Goal: Task Accomplishment & Management: Manage account settings

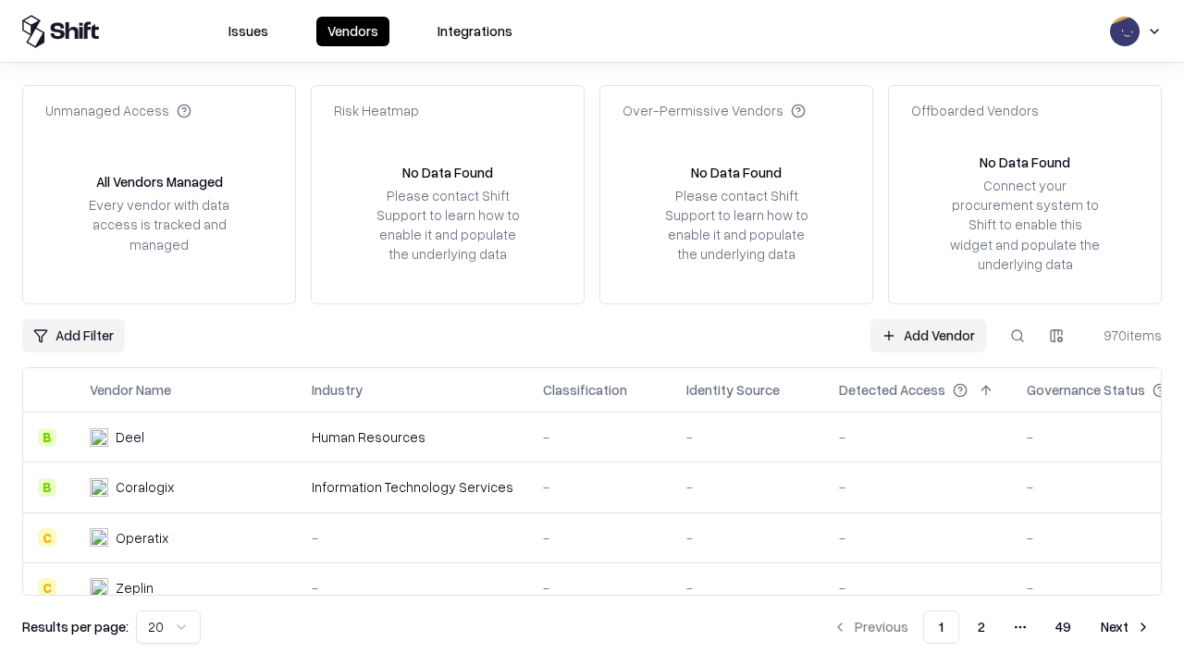
click at [928, 335] on link "Add Vendor" at bounding box center [929, 335] width 116 height 33
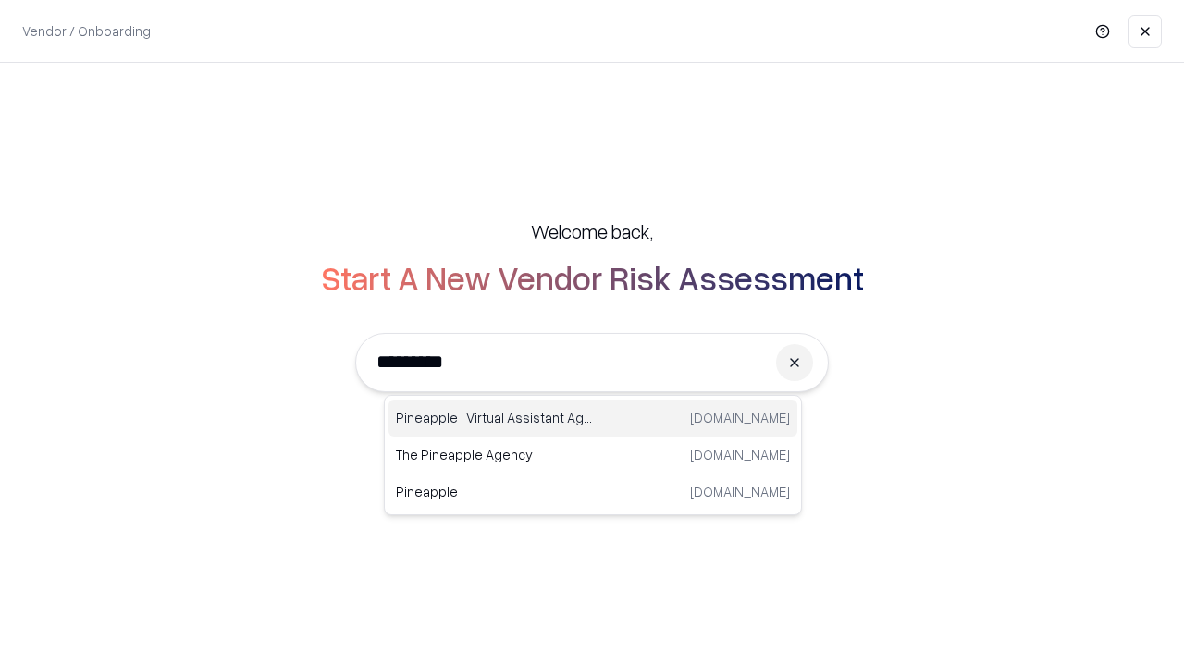
click at [593, 418] on div "Pineapple | Virtual Assistant Agency [DOMAIN_NAME]" at bounding box center [593, 418] width 409 height 37
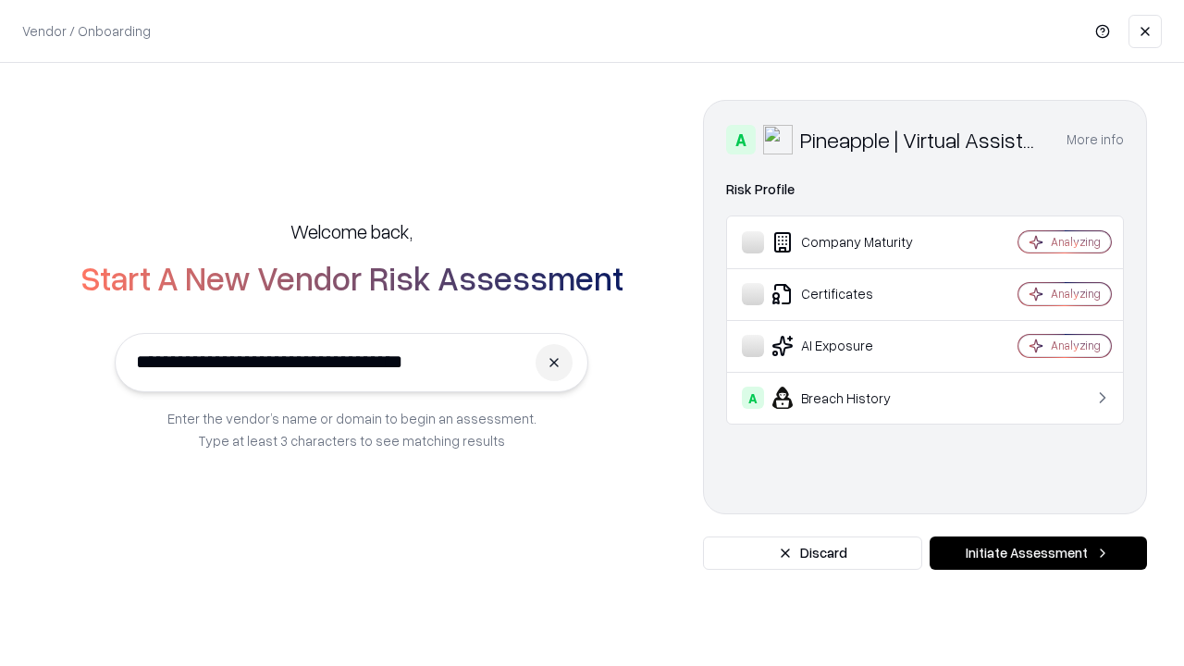
type input "**********"
click at [1038, 553] on button "Initiate Assessment" at bounding box center [1038, 553] width 217 height 33
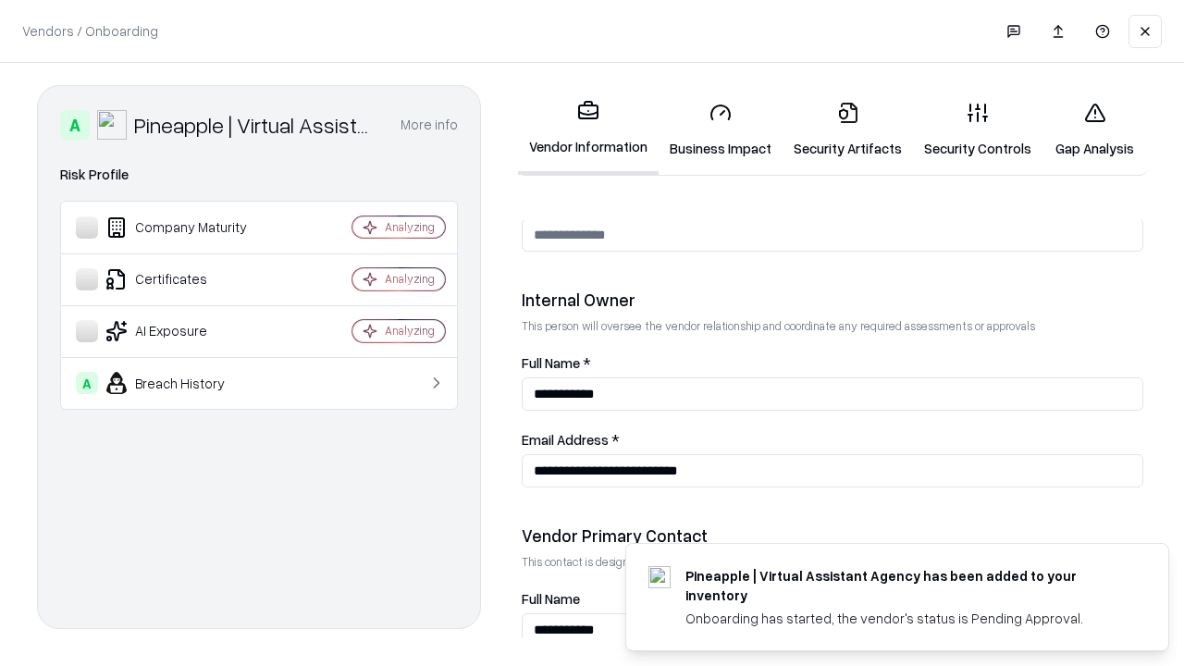
scroll to position [959, 0]
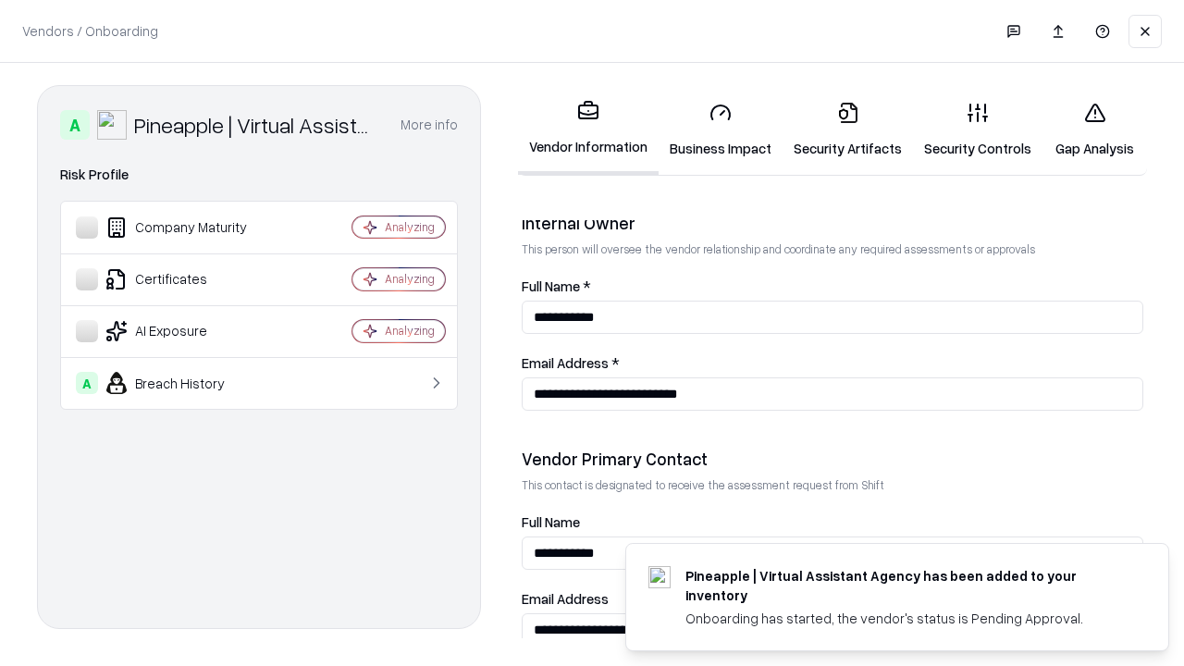
click at [848, 130] on link "Security Artifacts" at bounding box center [848, 130] width 130 height 86
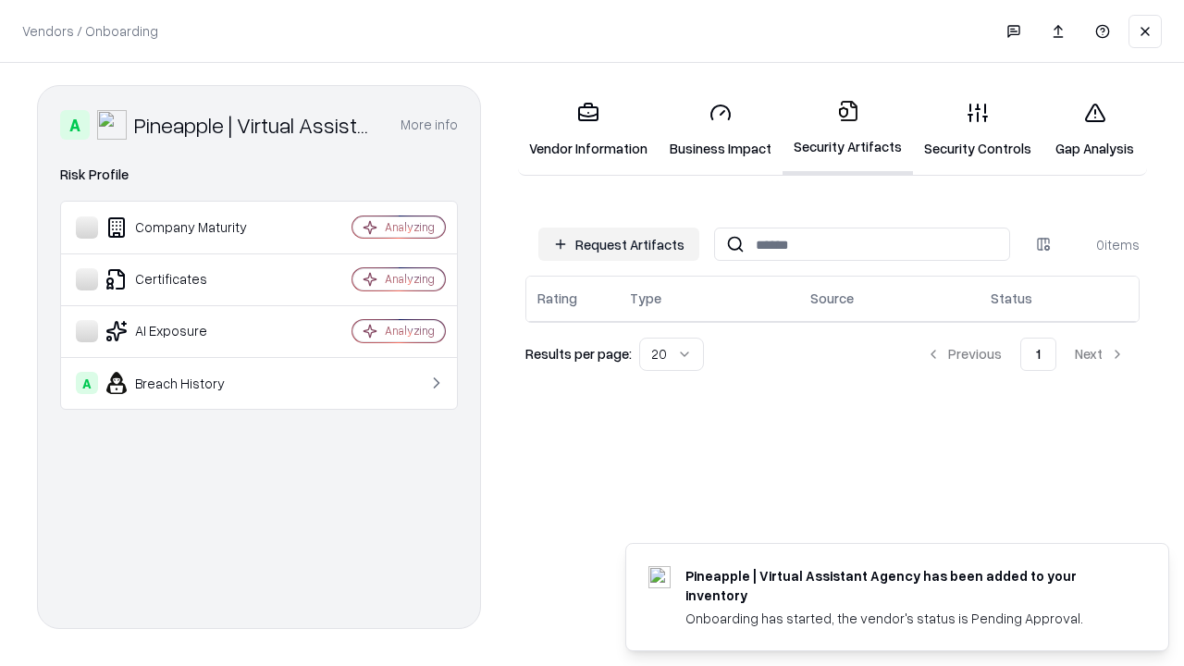
click at [619, 244] on button "Request Artifacts" at bounding box center [619, 244] width 161 height 33
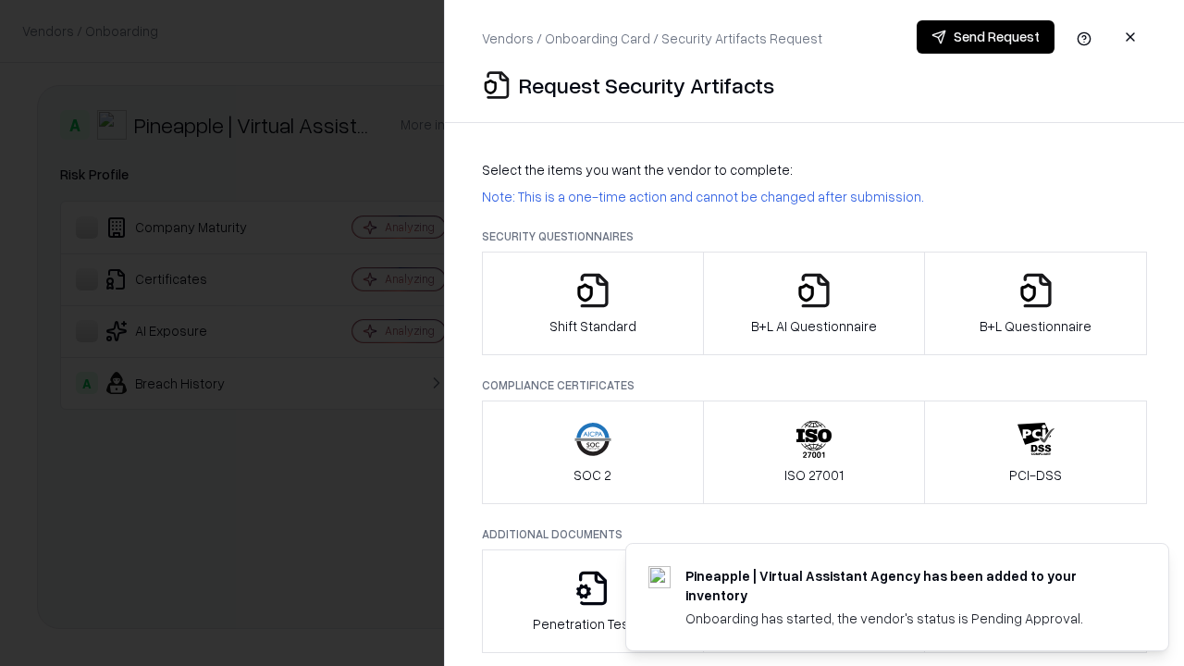
click at [1035, 303] on icon "button" at bounding box center [1036, 290] width 37 height 37
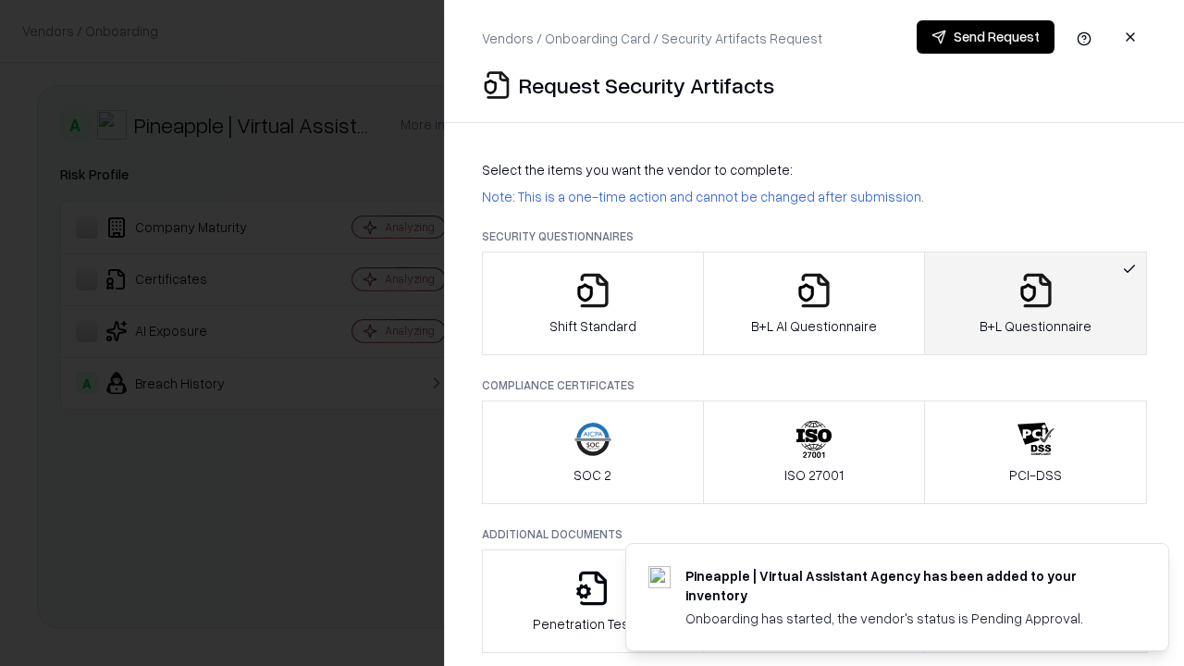
click at [813, 303] on icon "button" at bounding box center [814, 290] width 37 height 37
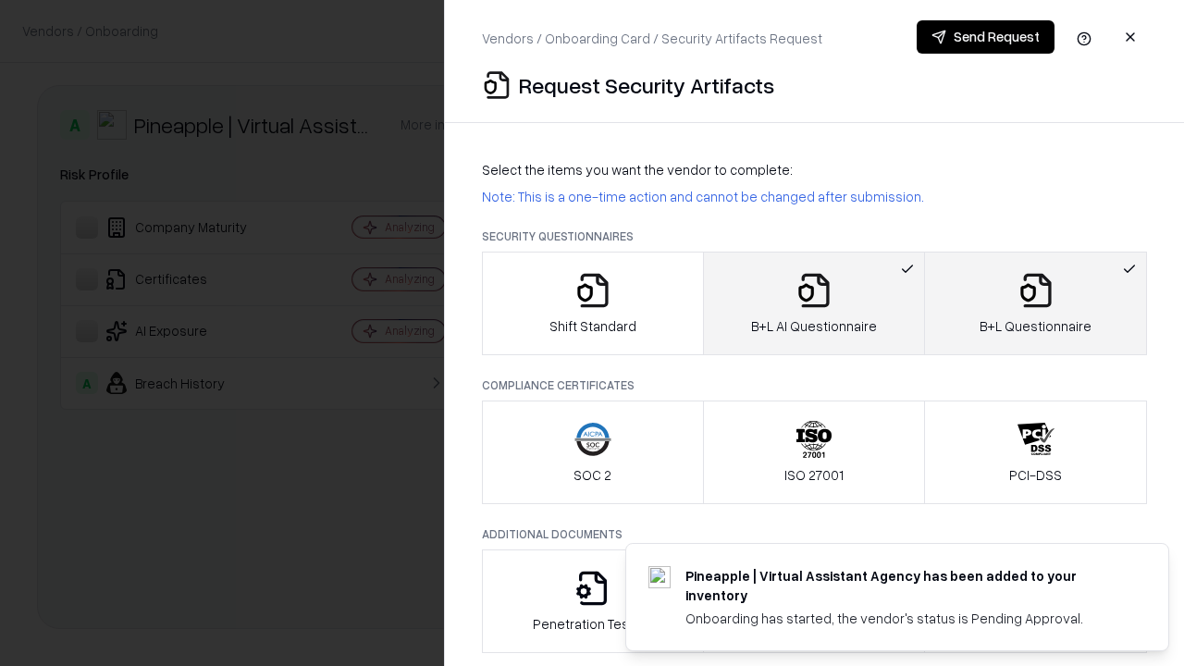
click at [985, 37] on button "Send Request" at bounding box center [986, 36] width 138 height 33
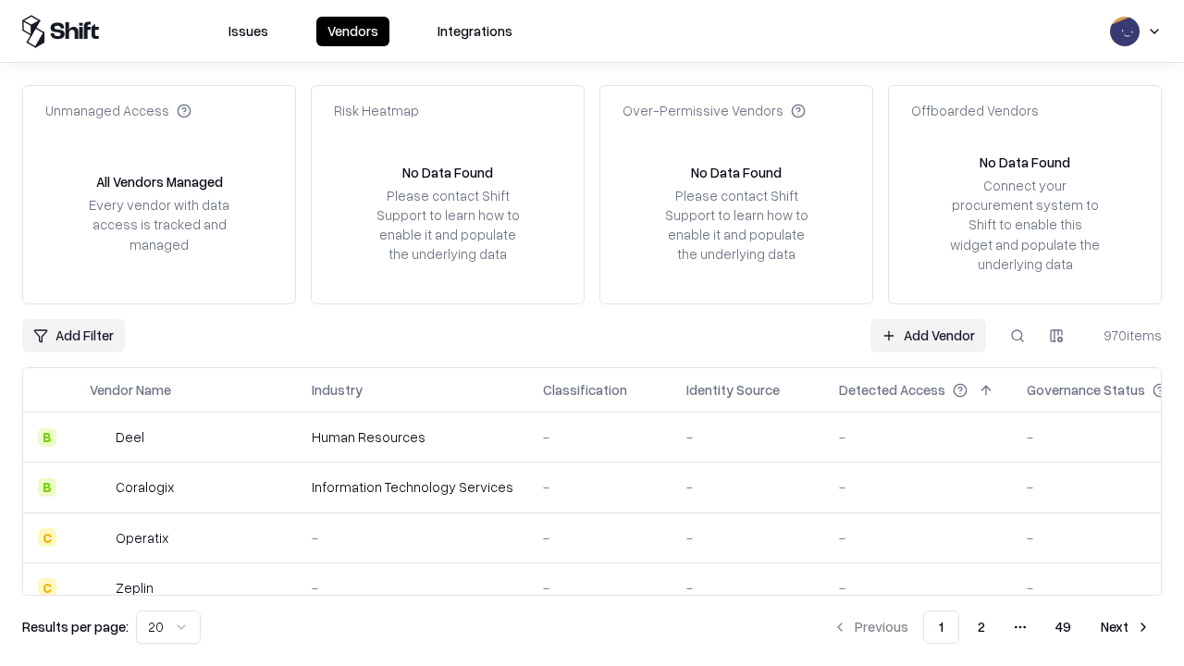
click at [1018, 335] on button at bounding box center [1017, 335] width 33 height 33
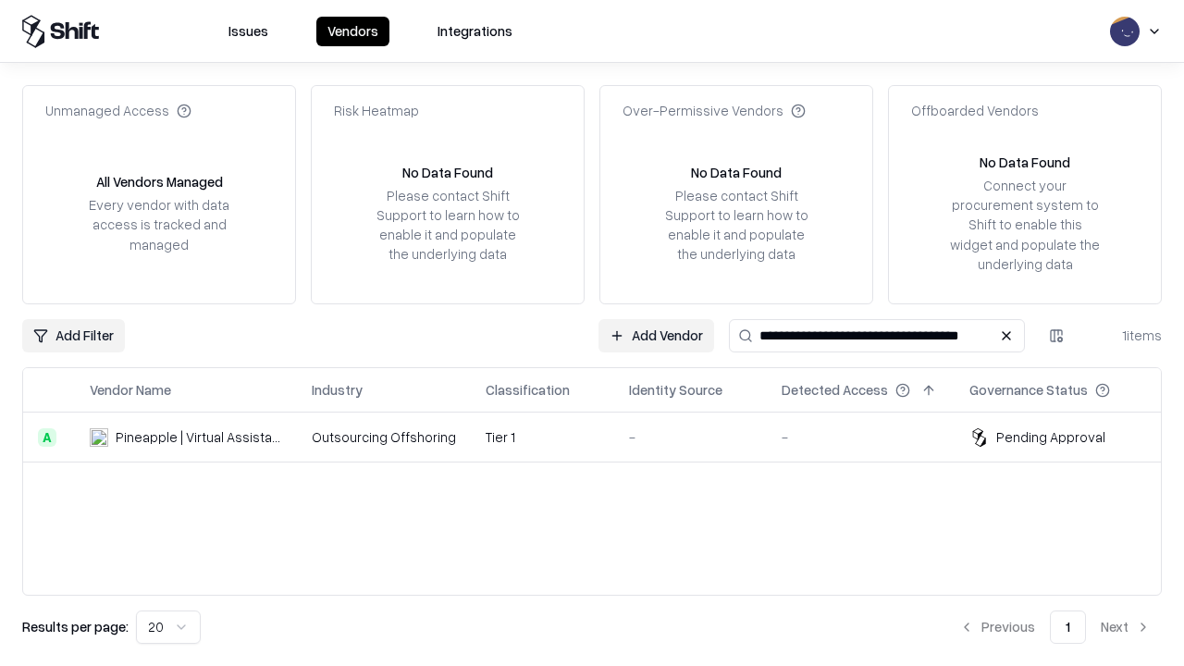
type input "**********"
click at [603, 437] on td "Tier 1" at bounding box center [542, 438] width 143 height 50
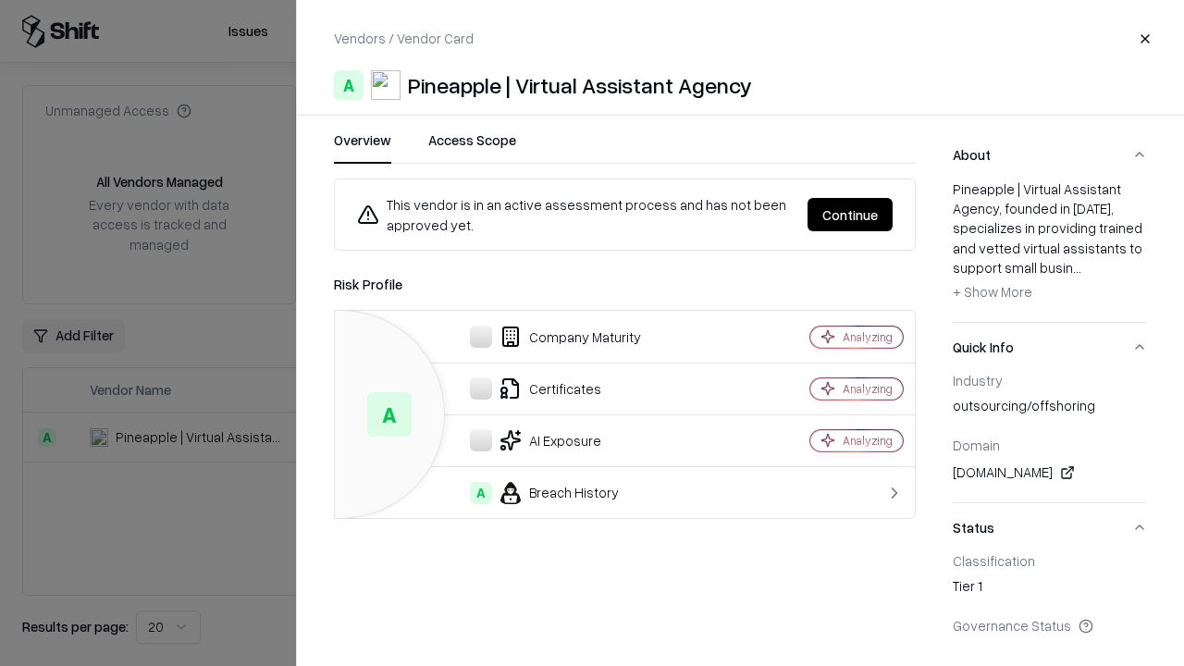
click at [850, 215] on button "Continue" at bounding box center [850, 214] width 85 height 33
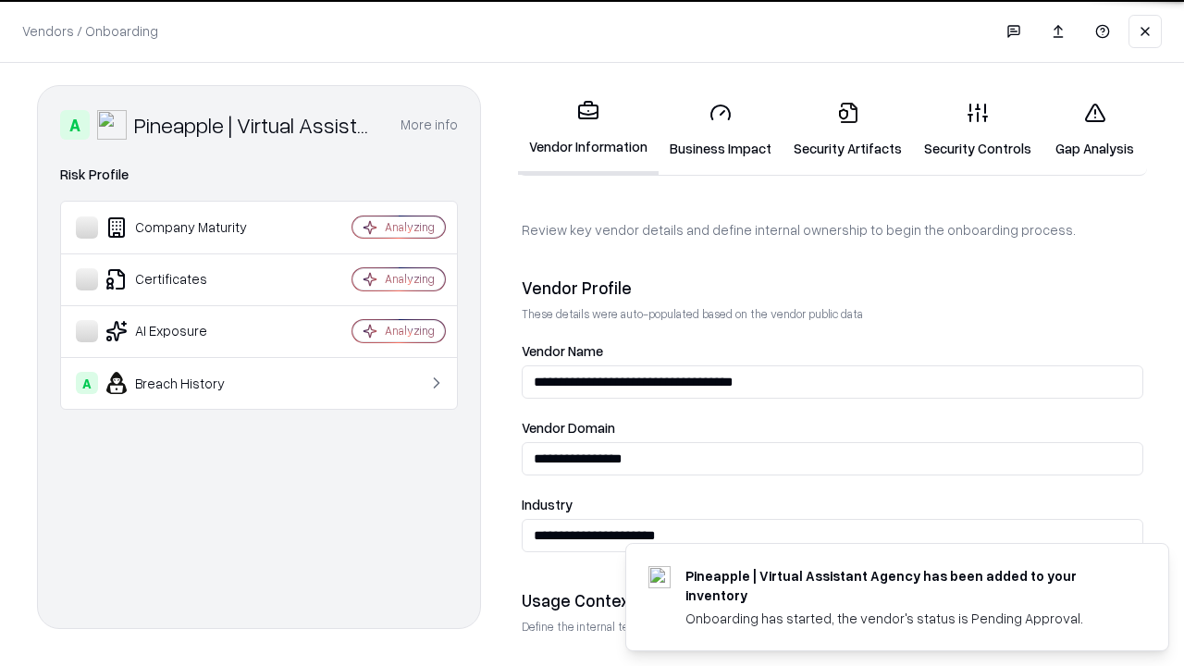
click at [848, 130] on link "Security Artifacts" at bounding box center [848, 130] width 130 height 86
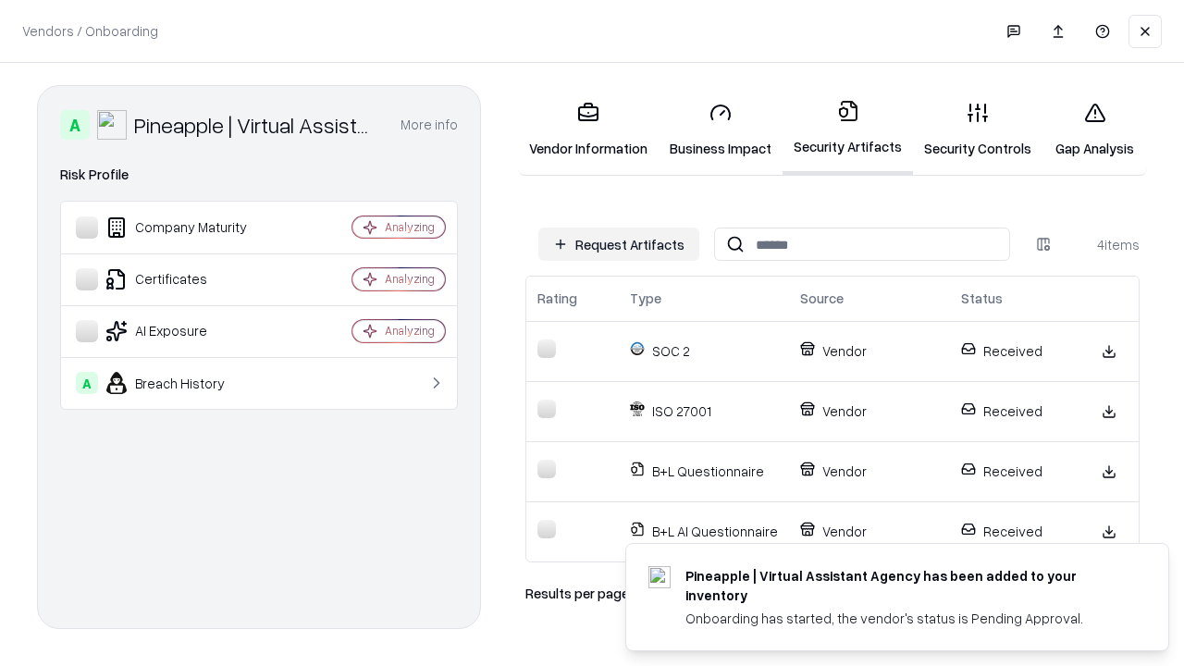
click at [1095, 130] on link "Gap Analysis" at bounding box center [1095, 130] width 105 height 86
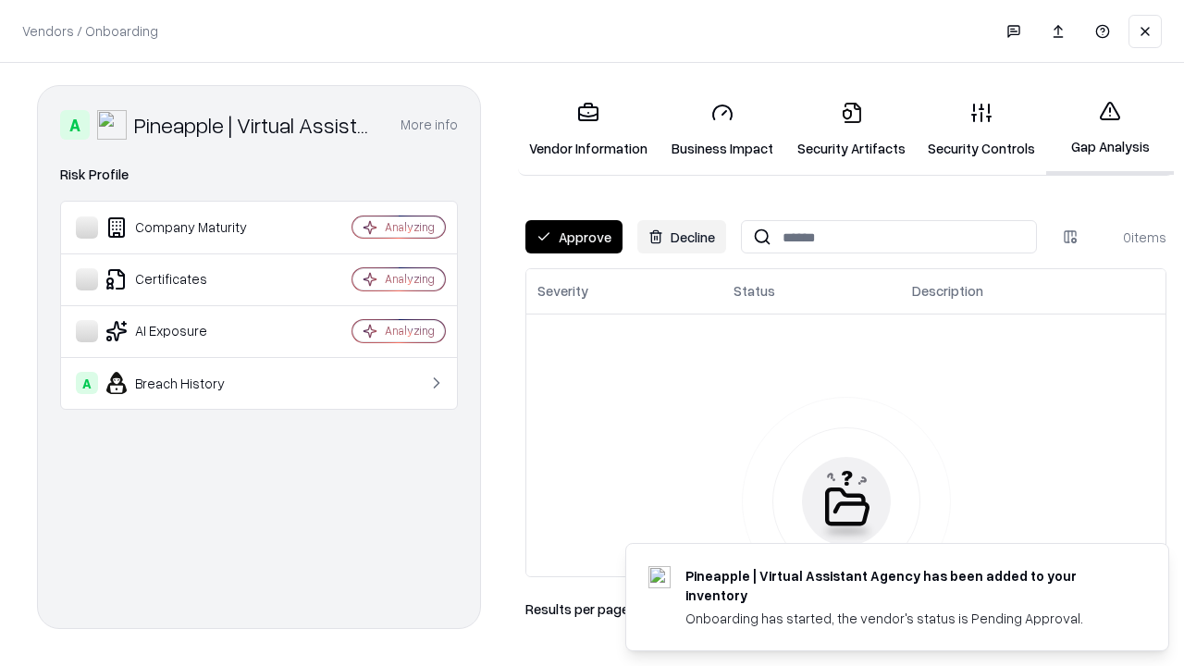
click at [574, 237] on button "Approve" at bounding box center [574, 236] width 97 height 33
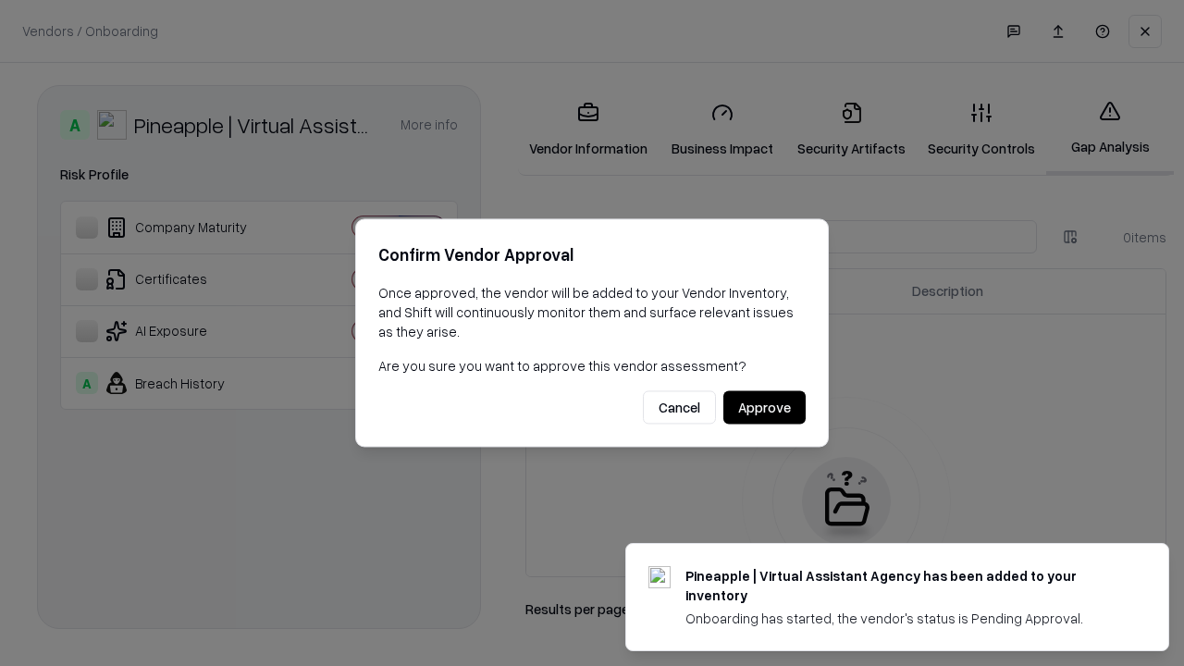
click at [764, 407] on button "Approve" at bounding box center [765, 407] width 82 height 33
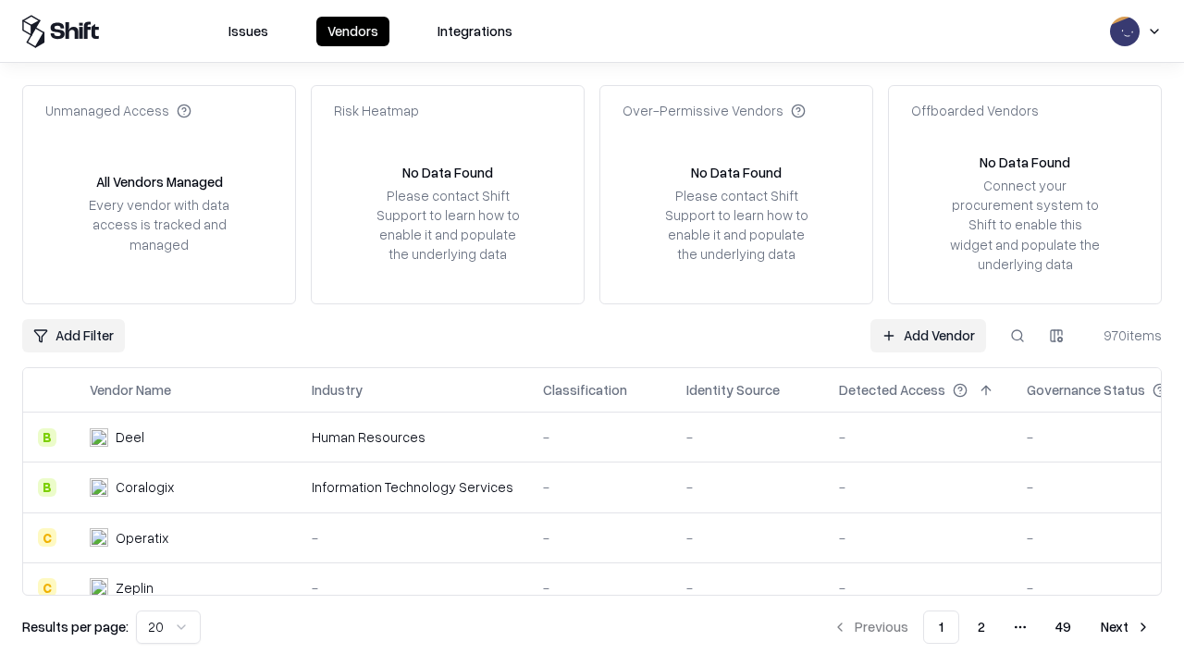
type input "**********"
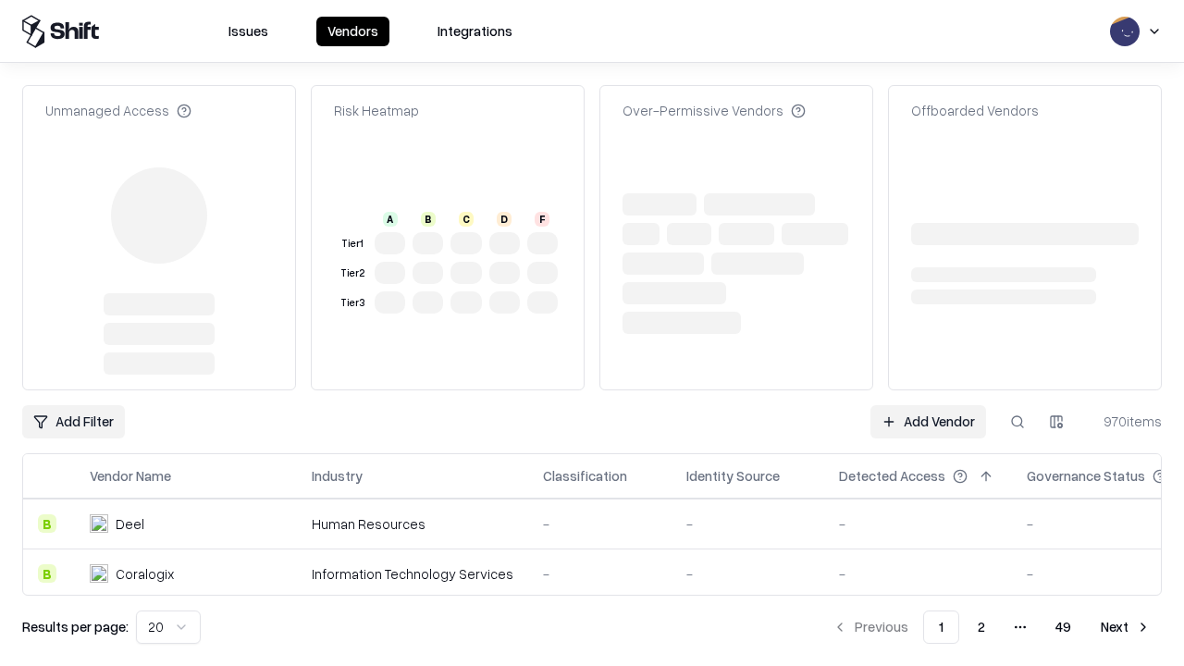
click at [928, 405] on link "Add Vendor" at bounding box center [929, 421] width 116 height 33
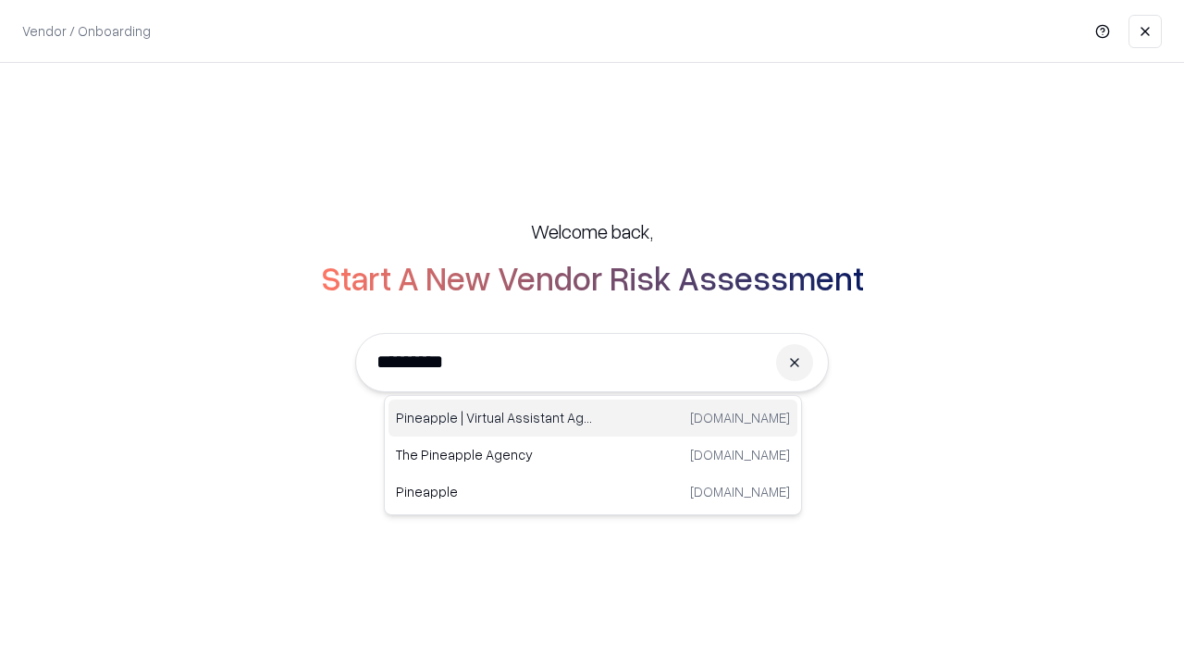
click at [593, 418] on div "Pineapple | Virtual Assistant Agency [DOMAIN_NAME]" at bounding box center [593, 418] width 409 height 37
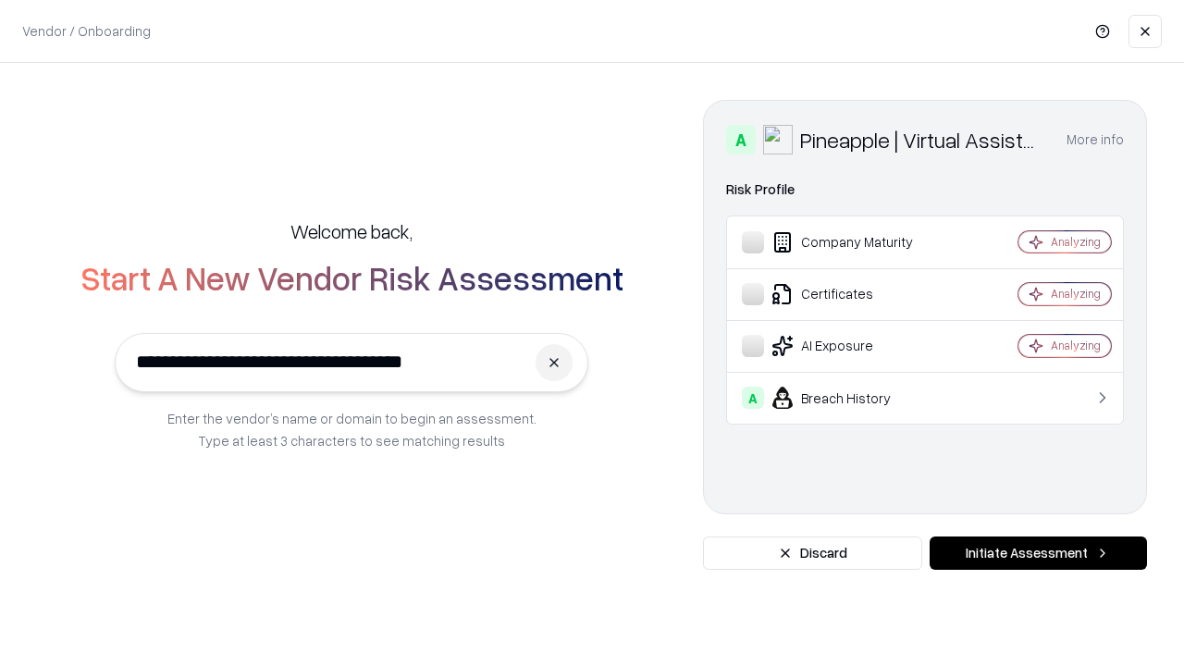
type input "**********"
click at [1038, 553] on button "Initiate Assessment" at bounding box center [1038, 553] width 217 height 33
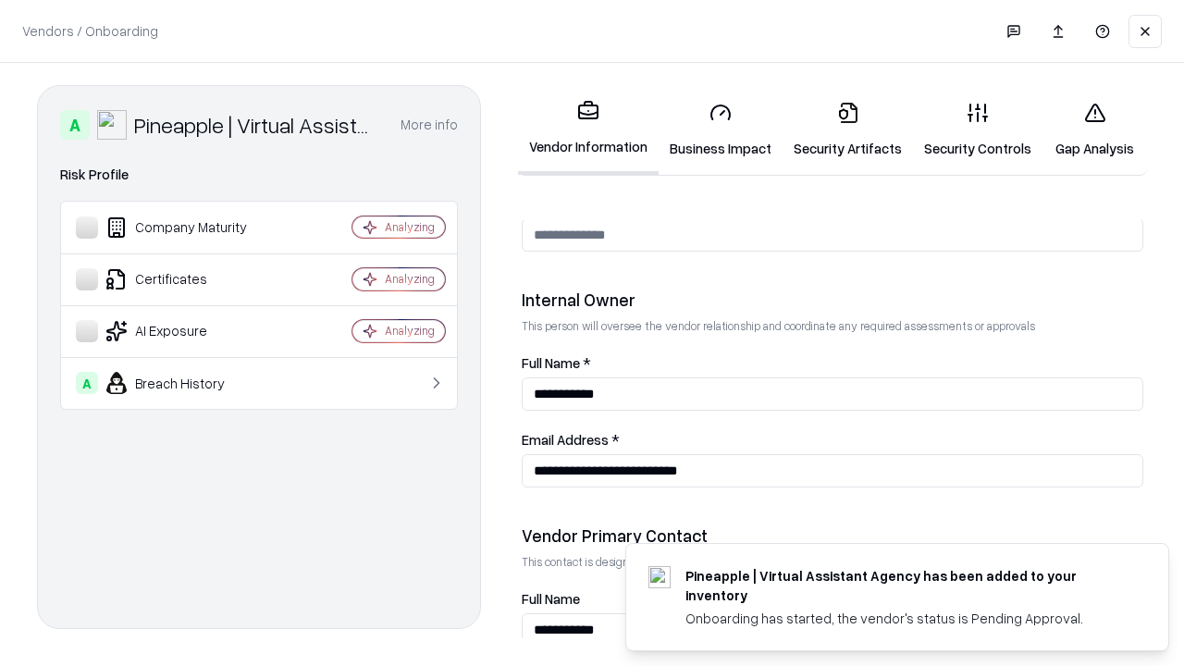
scroll to position [959, 0]
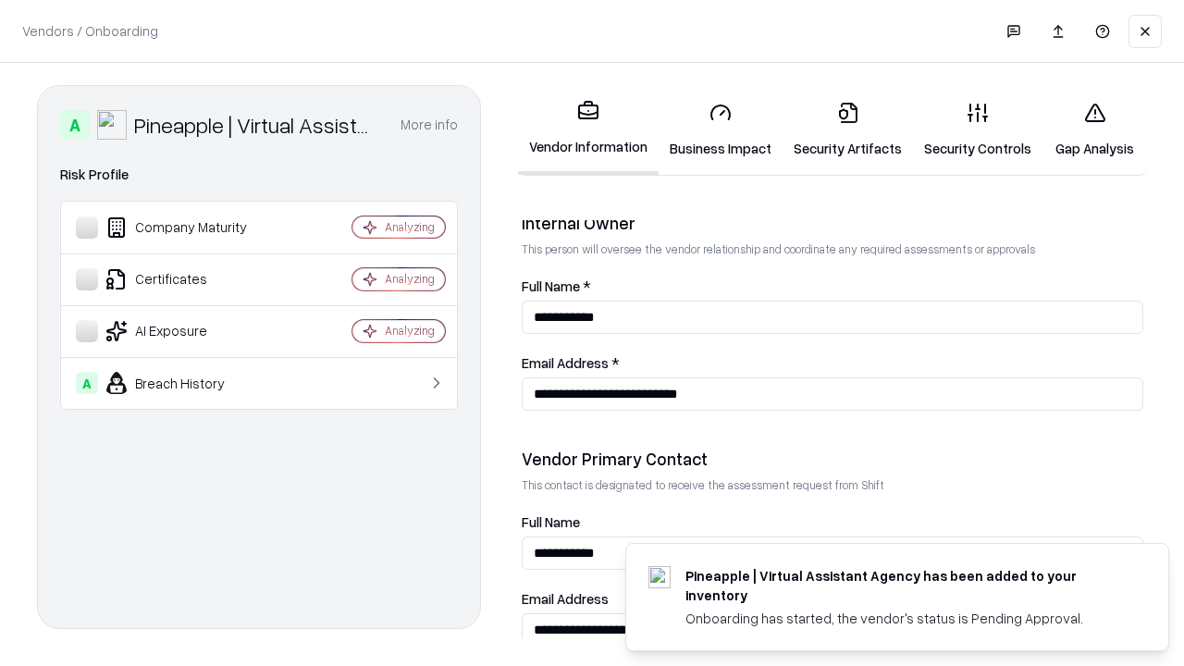
click at [1095, 130] on link "Gap Analysis" at bounding box center [1095, 130] width 105 height 86
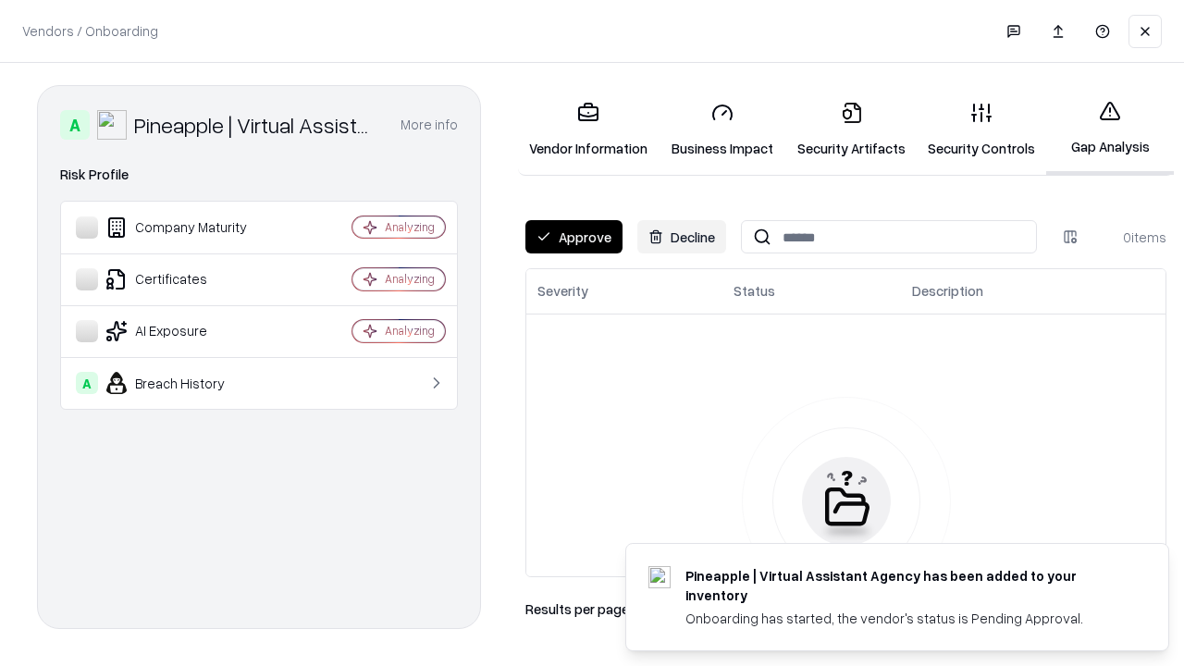
click at [574, 237] on button "Approve" at bounding box center [574, 236] width 97 height 33
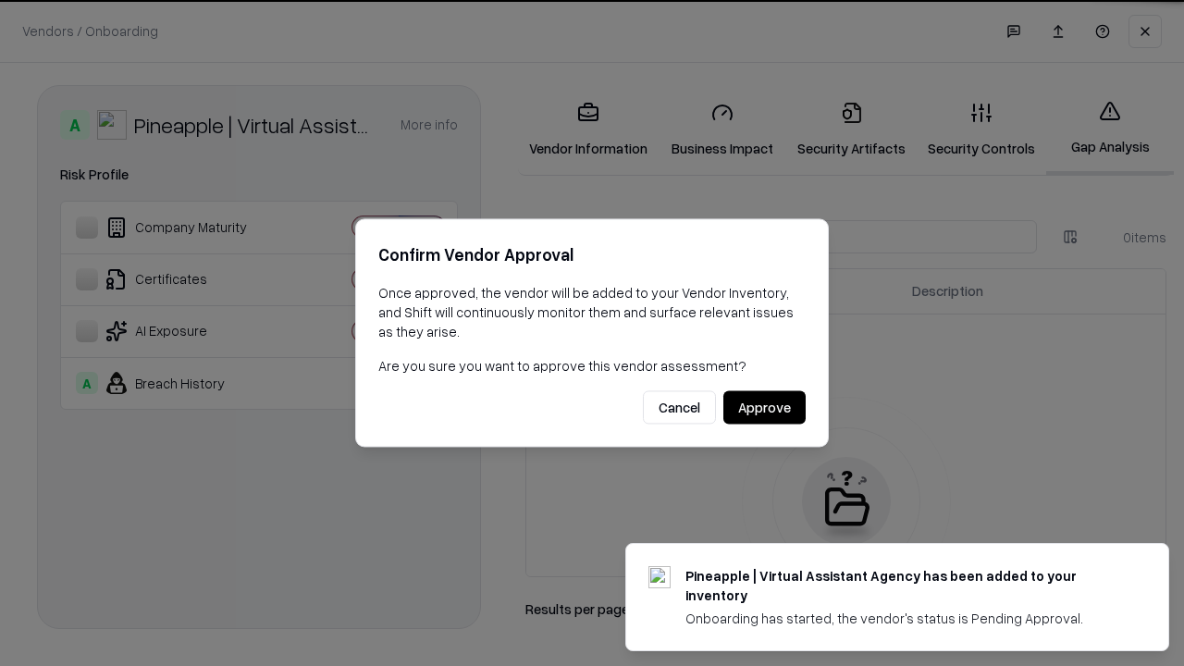
click at [764, 407] on button "Approve" at bounding box center [765, 407] width 82 height 33
